Goal: Task Accomplishment & Management: Manage account settings

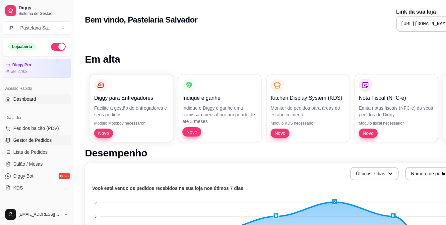
click at [37, 139] on span "Gestor de Pedidos" at bounding box center [32, 140] width 38 height 7
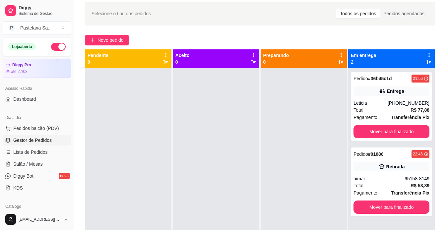
scroll to position [99, 0]
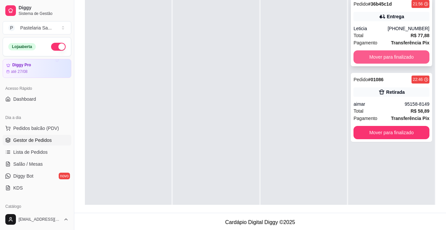
click at [370, 54] on button "Mover para finalizado" at bounding box center [391, 56] width 76 height 13
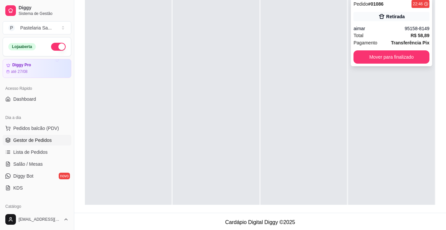
click at [379, 62] on button "Mover para finalizado" at bounding box center [391, 56] width 76 height 13
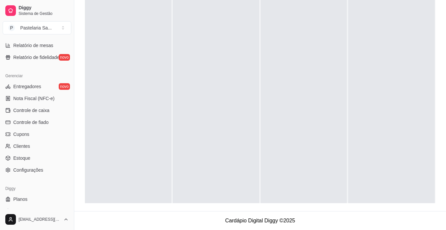
scroll to position [247, 0]
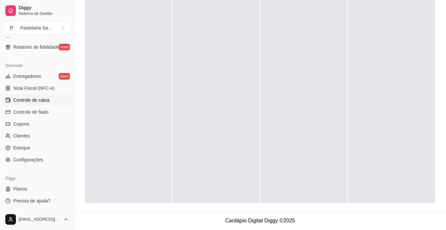
click at [41, 102] on span "Controle de caixa" at bounding box center [31, 100] width 36 height 7
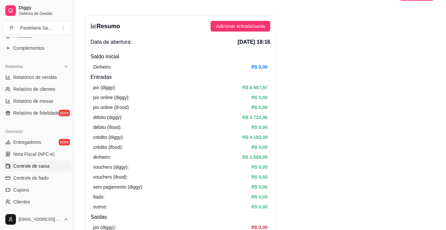
scroll to position [181, 0]
click at [51, 77] on span "Relatórios de vendas" at bounding box center [35, 77] width 44 height 7
select select "ALL"
select select "0"
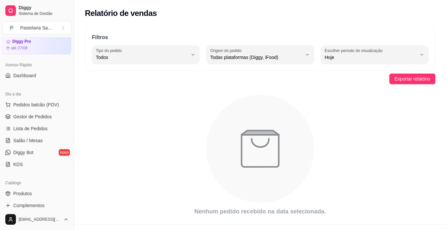
scroll to position [15, 0]
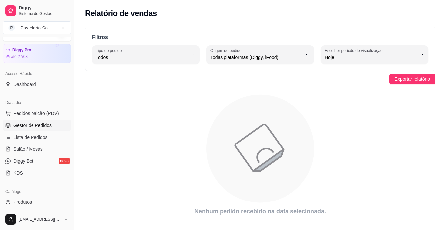
click at [33, 125] on span "Gestor de Pedidos" at bounding box center [32, 125] width 38 height 7
